Goal: Task Accomplishment & Management: Use online tool/utility

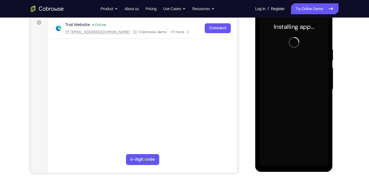
scroll to position [83, 0]
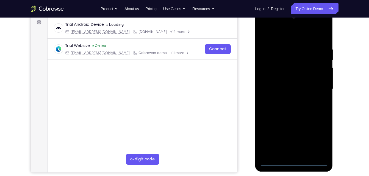
click at [293, 161] on div at bounding box center [293, 89] width 69 height 154
click at [315, 138] on div at bounding box center [293, 89] width 69 height 154
click at [287, 42] on div at bounding box center [293, 89] width 69 height 154
click at [287, 37] on div at bounding box center [293, 89] width 69 height 154
click at [313, 85] on div at bounding box center [293, 89] width 69 height 154
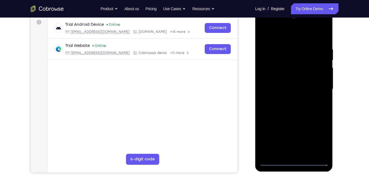
click at [289, 97] on div at bounding box center [293, 89] width 69 height 154
click at [278, 82] on div at bounding box center [293, 89] width 69 height 154
click at [278, 89] on div at bounding box center [293, 89] width 69 height 154
click at [280, 109] on div at bounding box center [293, 89] width 69 height 154
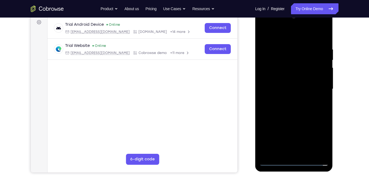
click at [280, 109] on div at bounding box center [293, 89] width 69 height 154
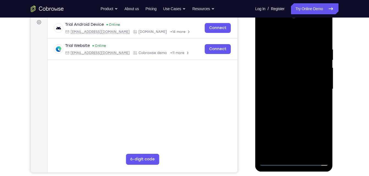
click at [280, 109] on div at bounding box center [293, 89] width 69 height 154
drag, startPoint x: 276, startPoint y: 36, endPoint x: 283, endPoint y: 17, distance: 19.6
click at [283, 17] on div at bounding box center [293, 89] width 69 height 154
click at [286, 105] on div at bounding box center [293, 89] width 69 height 154
click at [294, 113] on div at bounding box center [293, 89] width 69 height 154
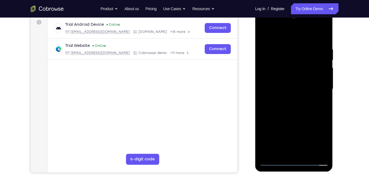
click at [323, 153] on div at bounding box center [293, 89] width 69 height 154
click at [264, 25] on div at bounding box center [293, 89] width 69 height 154
click at [284, 71] on div at bounding box center [293, 89] width 69 height 154
click at [278, 89] on div at bounding box center [293, 89] width 69 height 154
click at [278, 85] on div at bounding box center [293, 89] width 69 height 154
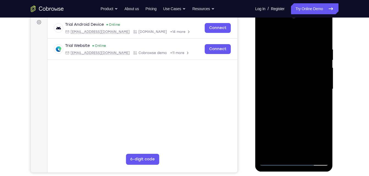
click at [278, 96] on div at bounding box center [293, 89] width 69 height 154
click at [285, 104] on div at bounding box center [293, 89] width 69 height 154
click at [288, 98] on div at bounding box center [293, 89] width 69 height 154
click at [289, 110] on div at bounding box center [293, 89] width 69 height 154
click at [287, 114] on div at bounding box center [293, 89] width 69 height 154
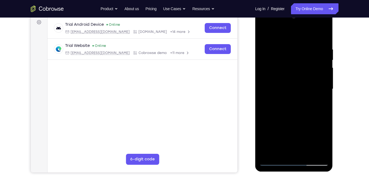
drag, startPoint x: 275, startPoint y: 125, endPoint x: 274, endPoint y: 86, distance: 39.3
click at [274, 86] on div at bounding box center [293, 89] width 69 height 154
drag, startPoint x: 289, startPoint y: 140, endPoint x: 289, endPoint y: 95, distance: 45.3
click at [289, 95] on div at bounding box center [293, 89] width 69 height 154
click at [306, 151] on div at bounding box center [293, 89] width 69 height 154
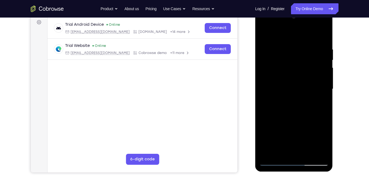
click at [312, 40] on div at bounding box center [293, 89] width 69 height 154
click at [279, 35] on div at bounding box center [293, 89] width 69 height 154
click at [267, 33] on div at bounding box center [293, 89] width 69 height 154
drag, startPoint x: 283, startPoint y: 126, endPoint x: 290, endPoint y: 51, distance: 75.5
click at [290, 51] on div at bounding box center [293, 89] width 69 height 154
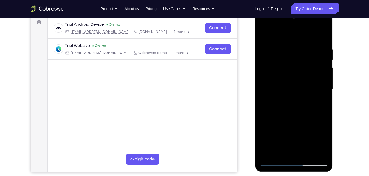
drag, startPoint x: 292, startPoint y: 113, endPoint x: 302, endPoint y: 55, distance: 58.6
click at [302, 55] on div at bounding box center [293, 89] width 69 height 154
drag, startPoint x: 302, startPoint y: 55, endPoint x: 304, endPoint y: 157, distance: 101.6
click at [304, 157] on div at bounding box center [293, 89] width 69 height 154
drag, startPoint x: 293, startPoint y: 137, endPoint x: 302, endPoint y: 61, distance: 76.3
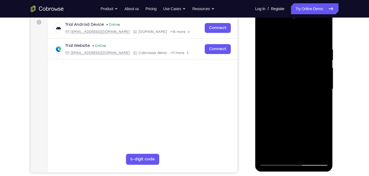
click at [302, 61] on div at bounding box center [293, 89] width 69 height 154
drag, startPoint x: 303, startPoint y: 69, endPoint x: 303, endPoint y: 41, distance: 28.6
click at [303, 41] on div at bounding box center [293, 89] width 69 height 154
drag, startPoint x: 290, startPoint y: 122, endPoint x: 305, endPoint y: 55, distance: 69.2
click at [305, 55] on div at bounding box center [293, 89] width 69 height 154
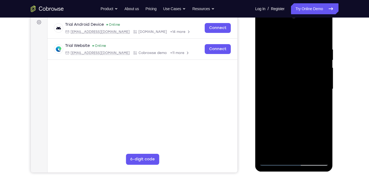
drag, startPoint x: 299, startPoint y: 119, endPoint x: 307, endPoint y: 32, distance: 87.1
click at [307, 32] on div at bounding box center [293, 89] width 69 height 154
drag, startPoint x: 306, startPoint y: 116, endPoint x: 310, endPoint y: 15, distance: 100.3
click at [310, 15] on div at bounding box center [293, 89] width 69 height 154
drag, startPoint x: 314, startPoint y: 143, endPoint x: 314, endPoint y: 38, distance: 105.1
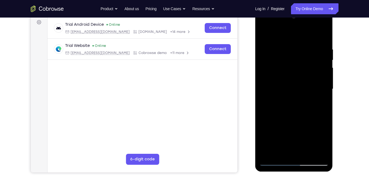
click at [314, 38] on div at bounding box center [293, 89] width 69 height 154
drag, startPoint x: 308, startPoint y: 97, endPoint x: 313, endPoint y: 144, distance: 48.0
click at [313, 144] on div at bounding box center [293, 89] width 69 height 154
click at [316, 12] on link "Try Online Demo" at bounding box center [314, 8] width 47 height 11
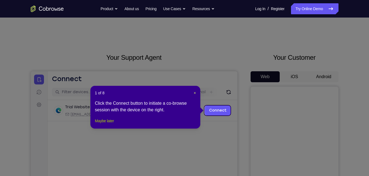
click at [96, 124] on button "Maybe later" at bounding box center [104, 121] width 19 height 7
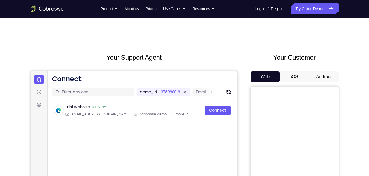
click at [326, 78] on button "Android" at bounding box center [323, 76] width 29 height 11
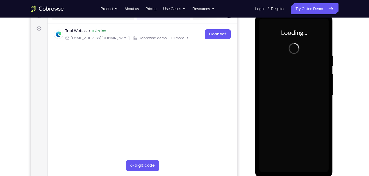
scroll to position [75, 0]
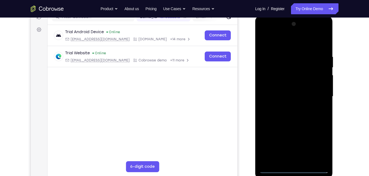
click at [292, 170] on div at bounding box center [293, 97] width 69 height 154
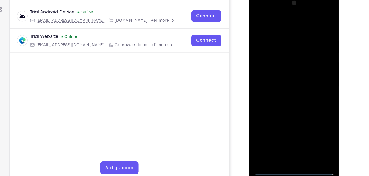
scroll to position [72, 0]
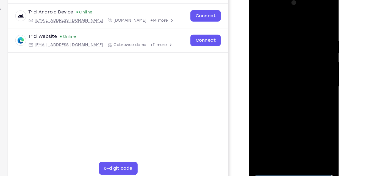
click at [312, 126] on div at bounding box center [287, 74] width 69 height 154
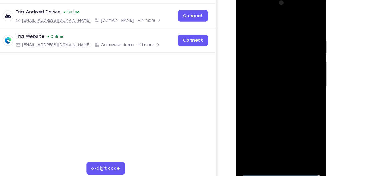
click at [269, 18] on div at bounding box center [274, 74] width 69 height 154
click at [299, 70] on div at bounding box center [274, 74] width 69 height 154
click at [267, 84] on div at bounding box center [274, 74] width 69 height 154
click at [266, 67] on div at bounding box center [274, 74] width 69 height 154
click at [267, 72] on div at bounding box center [274, 74] width 69 height 154
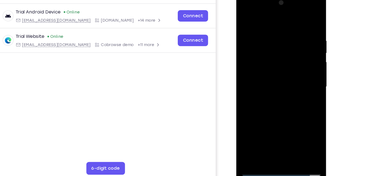
click at [296, 93] on div at bounding box center [274, 74] width 69 height 154
drag, startPoint x: 259, startPoint y: 19, endPoint x: 261, endPoint y: -1, distance: 20.6
click at [261, 0] on div at bounding box center [274, 74] width 69 height 154
click at [275, 99] on div at bounding box center [274, 74] width 69 height 154
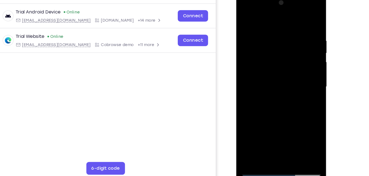
click at [289, 138] on div at bounding box center [274, 74] width 69 height 154
click at [277, 105] on div at bounding box center [274, 74] width 69 height 154
click at [280, 71] on div at bounding box center [274, 74] width 69 height 154
click at [267, 138] on div at bounding box center [274, 74] width 69 height 154
click at [244, 23] on div at bounding box center [274, 74] width 69 height 154
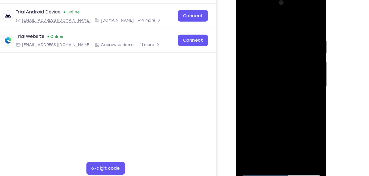
click at [244, 23] on div at bounding box center [274, 74] width 69 height 154
click at [245, 19] on div at bounding box center [274, 74] width 69 height 154
drag, startPoint x: 277, startPoint y: 83, endPoint x: 275, endPoint y: 32, distance: 51.4
click at [275, 32] on div at bounding box center [274, 74] width 69 height 154
click at [245, 99] on div at bounding box center [274, 74] width 69 height 154
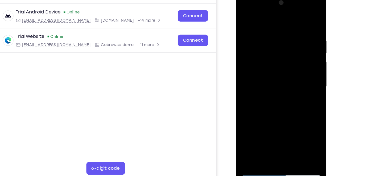
drag, startPoint x: 276, startPoint y: 55, endPoint x: 272, endPoint y: 99, distance: 44.9
click at [272, 99] on div at bounding box center [274, 74] width 69 height 154
click at [268, 26] on div at bounding box center [274, 74] width 69 height 154
click at [302, 137] on div at bounding box center [274, 74] width 69 height 154
click at [296, 135] on div at bounding box center [274, 74] width 69 height 154
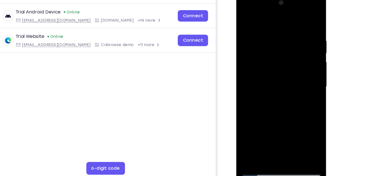
click at [304, 22] on div at bounding box center [274, 74] width 69 height 154
drag, startPoint x: 268, startPoint y: 105, endPoint x: 285, endPoint y: 13, distance: 93.6
click at [285, 13] on div at bounding box center [274, 74] width 69 height 154
drag, startPoint x: 268, startPoint y: 93, endPoint x: 283, endPoint y: 38, distance: 57.2
click at [283, 38] on div at bounding box center [274, 74] width 69 height 154
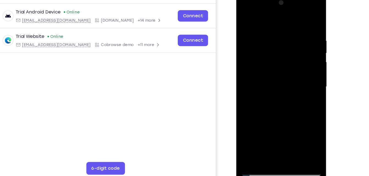
click at [249, 139] on div at bounding box center [274, 74] width 69 height 154
drag, startPoint x: 281, startPoint y: 102, endPoint x: 296, endPoint y: 17, distance: 85.6
click at [296, 17] on div at bounding box center [274, 74] width 69 height 154
